Goal: Task Accomplishment & Management: Manage account settings

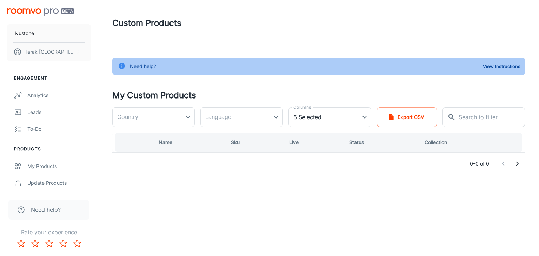
type input "[GEOGRAPHIC_DATA]"
type input "en-[GEOGRAPHIC_DATA]"
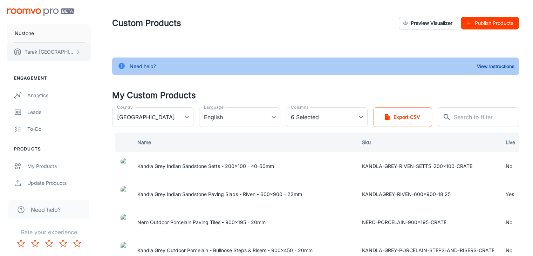
click at [75, 48] on button "[PERSON_NAME][GEOGRAPHIC_DATA]" at bounding box center [49, 52] width 84 height 18
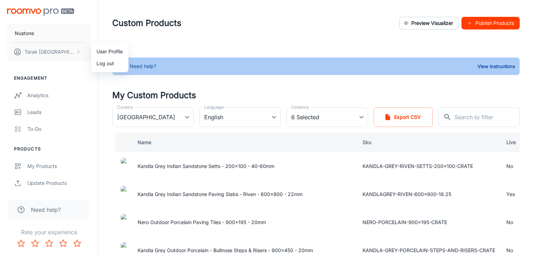
click at [435, 26] on div at bounding box center [269, 128] width 539 height 256
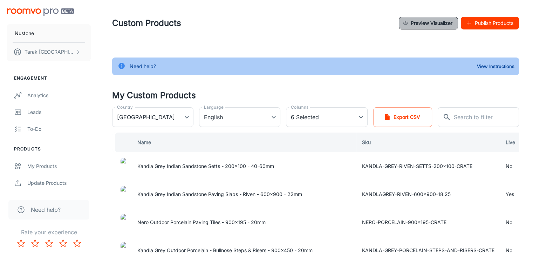
click at [435, 22] on button "Preview Visualizer" at bounding box center [428, 23] width 59 height 13
click at [55, 9] on img "scrollable content" at bounding box center [40, 11] width 67 height 7
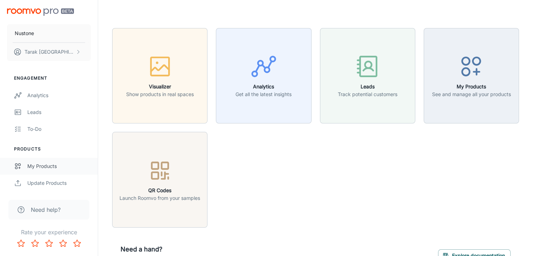
click at [41, 166] on div "My Products" at bounding box center [58, 166] width 63 height 8
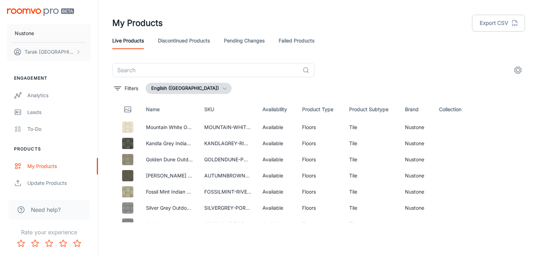
click at [50, 9] on img "scrollable content" at bounding box center [40, 11] width 67 height 7
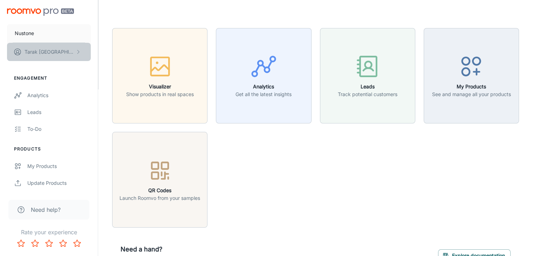
click at [78, 49] on icon "scrollable content" at bounding box center [78, 52] width 6 height 6
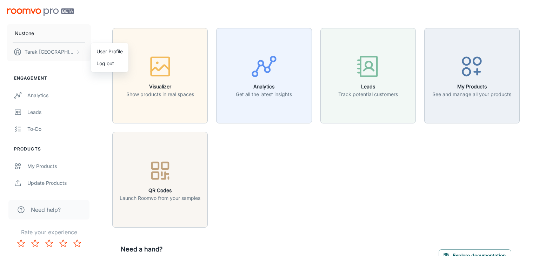
click at [305, 155] on div at bounding box center [269, 128] width 539 height 256
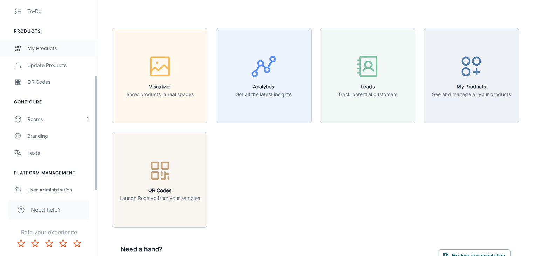
scroll to position [125, 0]
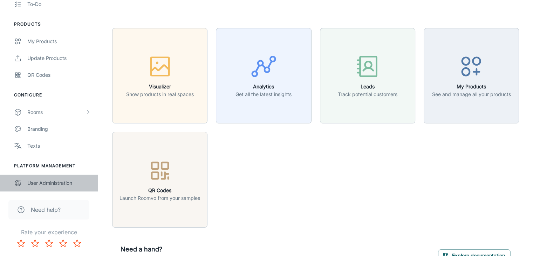
click at [54, 187] on div "User Administration" at bounding box center [58, 183] width 63 height 8
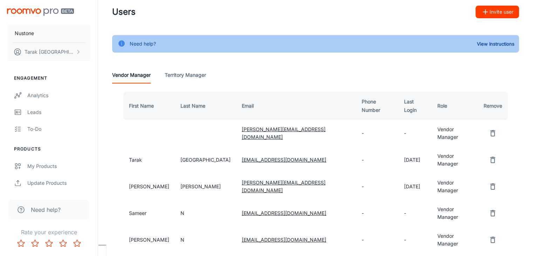
scroll to position [7, 0]
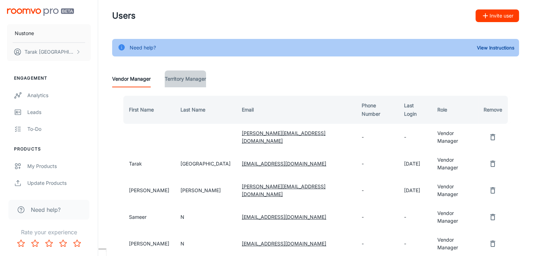
click at [169, 79] on Manager "Territory Manager" at bounding box center [185, 78] width 41 height 17
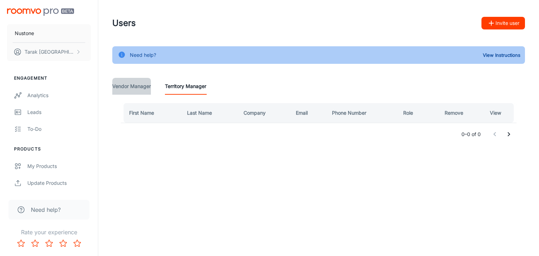
click at [129, 85] on Manager "Vendor Manager" at bounding box center [131, 86] width 39 height 17
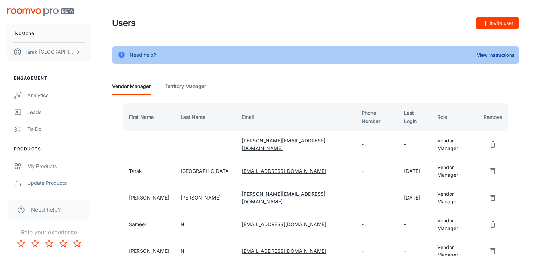
click at [510, 21] on button "Invite user" at bounding box center [497, 23] width 43 height 13
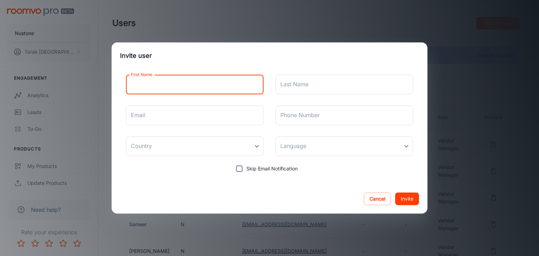
click at [154, 84] on input "First Name" at bounding box center [194, 85] width 137 height 20
type input "Ankit"
click at [136, 114] on input "Email" at bounding box center [194, 116] width 137 height 20
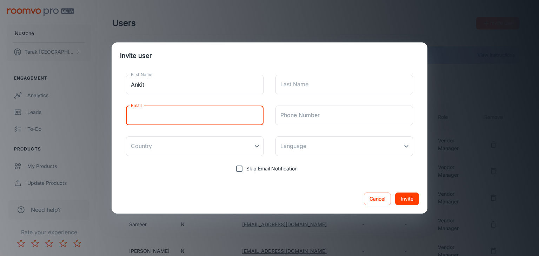
paste input "Happy Birthday @[PERSON_NAME] 🎉🎊🎂"
type input "Happy Birthday @[PERSON_NAME] 🎉🎊🎂"
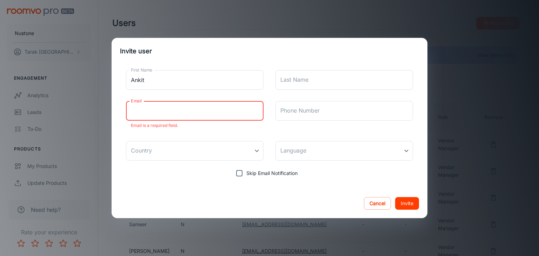
paste input "[PERSON_NAME] <[EMAIL_ADDRESS][DOMAIN_NAME]>"
drag, startPoint x: 171, startPoint y: 110, endPoint x: 130, endPoint y: 107, distance: 41.5
click at [130, 107] on input "[PERSON_NAME] <[EMAIL_ADDRESS][DOMAIN_NAME]>" at bounding box center [194, 111] width 137 height 20
type input "[EMAIL_ADDRESS][DOMAIN_NAME]>"
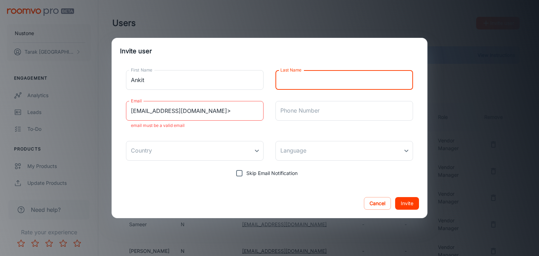
click at [307, 82] on input "Last Name" at bounding box center [343, 80] width 137 height 20
paste input "[PERSON_NAME] <"
type input "[PERSON_NAME]"
click at [229, 111] on input "[EMAIL_ADDRESS][DOMAIN_NAME]>" at bounding box center [194, 111] width 137 height 20
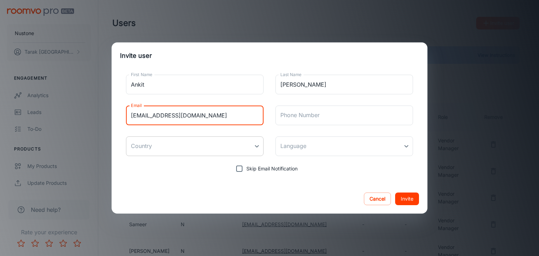
type input "[EMAIL_ADDRESS][DOMAIN_NAME]"
click at [257, 145] on body "Nustone Tarak Turki Engagement Analytics Leads To-do Products My Products Updat…" at bounding box center [269, 128] width 539 height 256
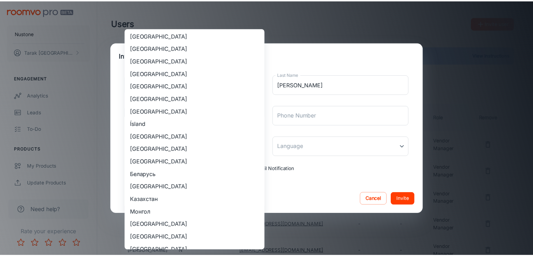
scroll to position [671, 0]
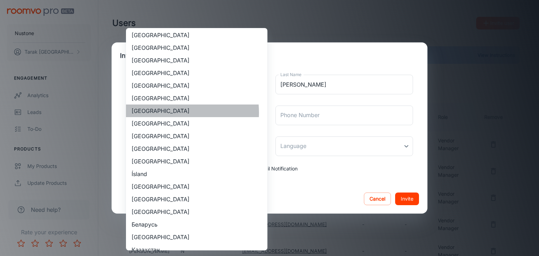
click at [169, 113] on li "[GEOGRAPHIC_DATA]" at bounding box center [196, 110] width 141 height 13
type input "[GEOGRAPHIC_DATA]"
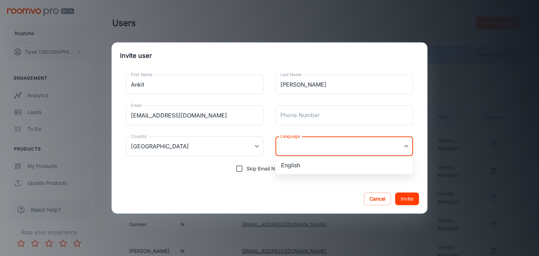
click at [295, 144] on body "Nustone Tarak Turki Engagement Analytics Leads To-do Products My Products Updat…" at bounding box center [269, 128] width 539 height 256
click at [297, 166] on li "English" at bounding box center [343, 165] width 137 height 13
type input "en-[GEOGRAPHIC_DATA]"
click at [282, 186] on div "Cancel Invite" at bounding box center [270, 198] width 316 height 29
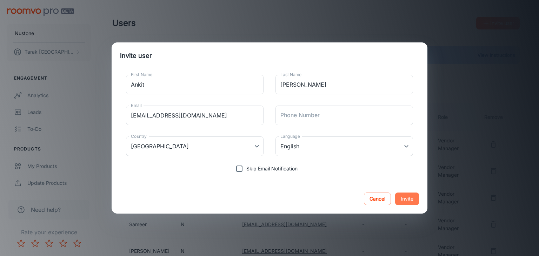
click at [405, 197] on button "Invite" at bounding box center [407, 199] width 24 height 13
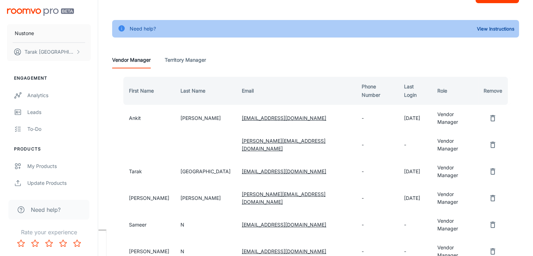
scroll to position [0, 0]
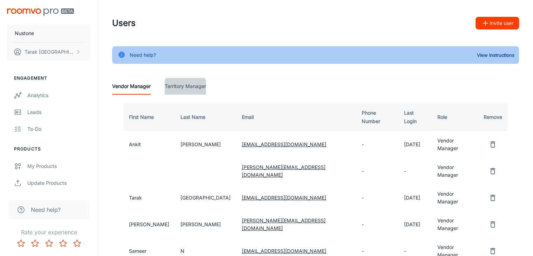
click at [187, 85] on Manager "Territory Manager" at bounding box center [185, 86] width 41 height 17
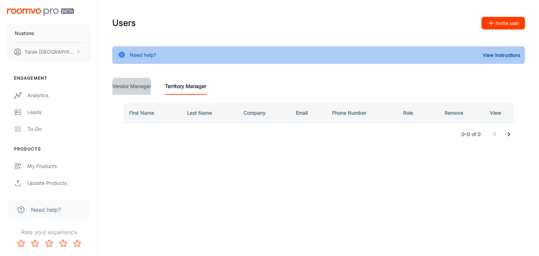
click at [128, 85] on Manager "Vendor Manager" at bounding box center [131, 86] width 39 height 17
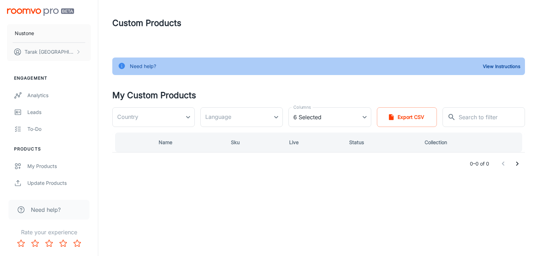
type input "[GEOGRAPHIC_DATA]"
type input "en-[GEOGRAPHIC_DATA]"
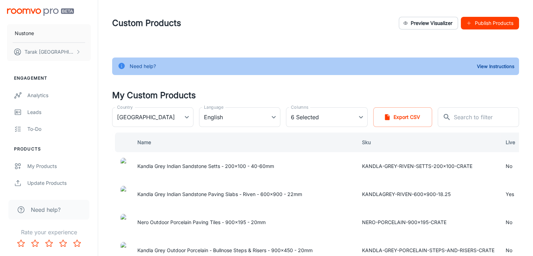
click at [34, 8] on img "scrollable content" at bounding box center [40, 11] width 67 height 7
